Goal: Information Seeking & Learning: Find specific fact

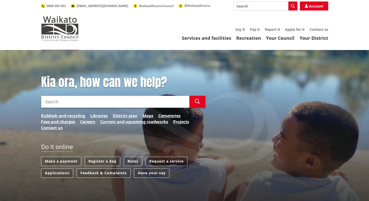
click at [253, 6] on input "Search" at bounding box center [265, 6] width 64 height 9
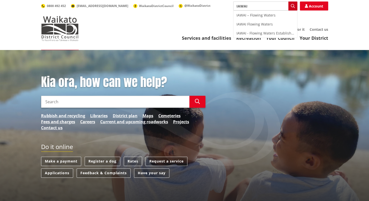
type input "IAWAI"
click at [292, 4] on button "Search" at bounding box center [292, 6] width 9 height 9
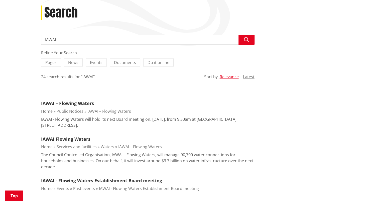
scroll to position [75, 0]
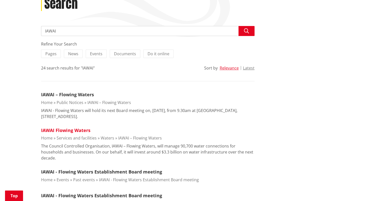
click at [73, 131] on link "IAWAI Flowing Waters" at bounding box center [65, 130] width 49 height 6
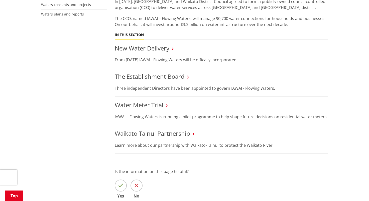
scroll to position [200, 0]
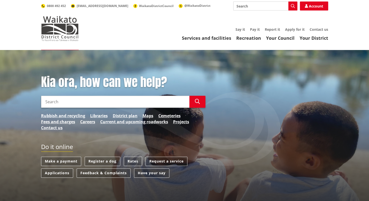
click at [268, 7] on input "Search" at bounding box center [265, 6] width 64 height 9
type input "birchwood"
click at [291, 5] on icon "button" at bounding box center [293, 6] width 4 height 4
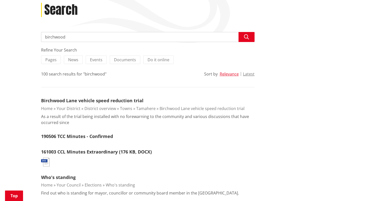
scroll to position [50, 0]
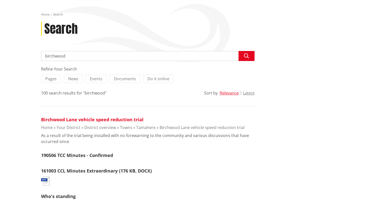
click at [101, 118] on link "Birchwood Lane vehicle speed reduction trial" at bounding box center [92, 120] width 102 height 6
